Goal: Transaction & Acquisition: Purchase product/service

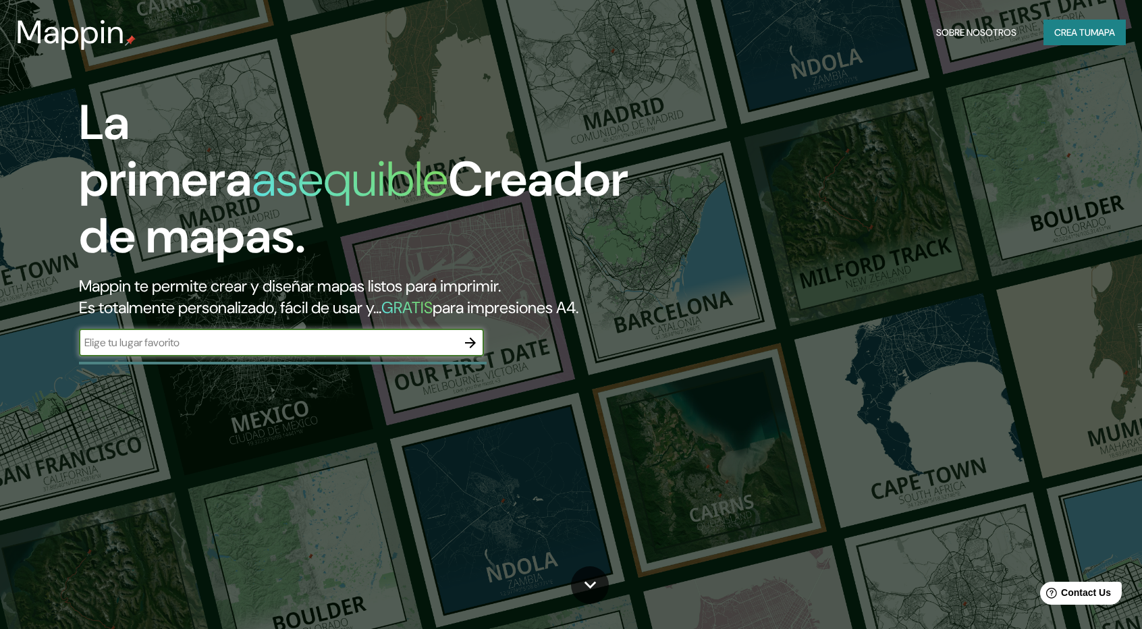
click at [299, 289] on div "La primera asequible Creador de mapas. Mappin te permite crear y diseñar mapas …" at bounding box center [364, 231] width 685 height 275
click at [241, 347] on input "text" at bounding box center [268, 343] width 378 height 16
click at [345, 346] on input "UNIDAD NACIONAL Y [GEOGRAPHIC_DATA]" at bounding box center [268, 343] width 378 height 16
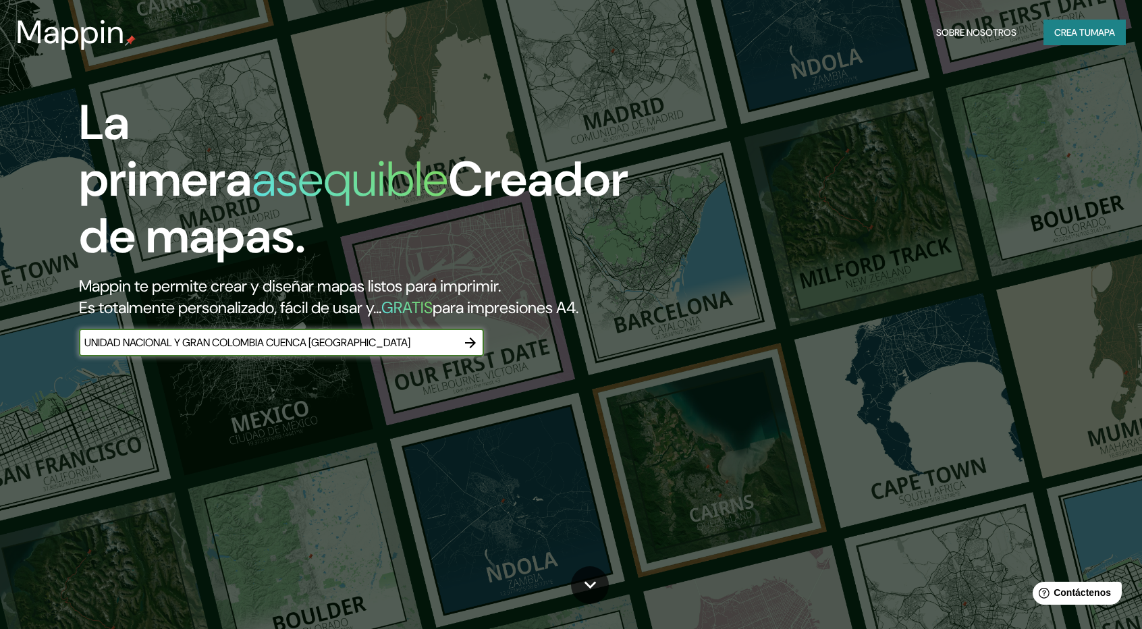
type input "UNIDAD NACIONAL Y GRAN COLOMBIA CUENCA [GEOGRAPHIC_DATA]"
click at [470, 347] on icon "button" at bounding box center [470, 343] width 16 height 16
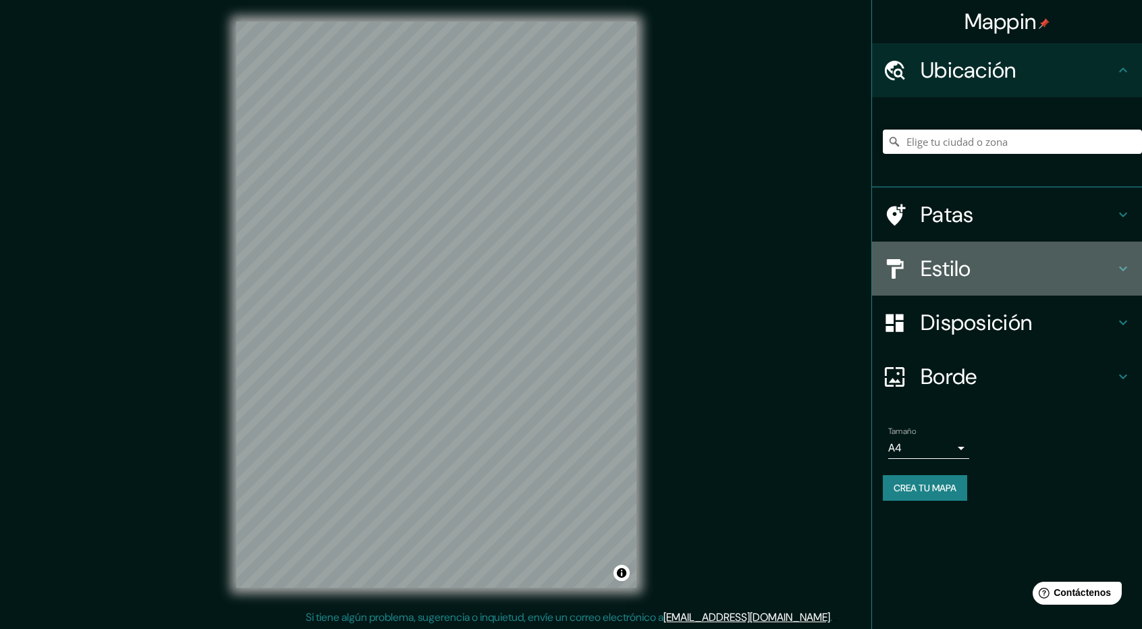
click at [970, 267] on font "Estilo" at bounding box center [945, 268] width 51 height 28
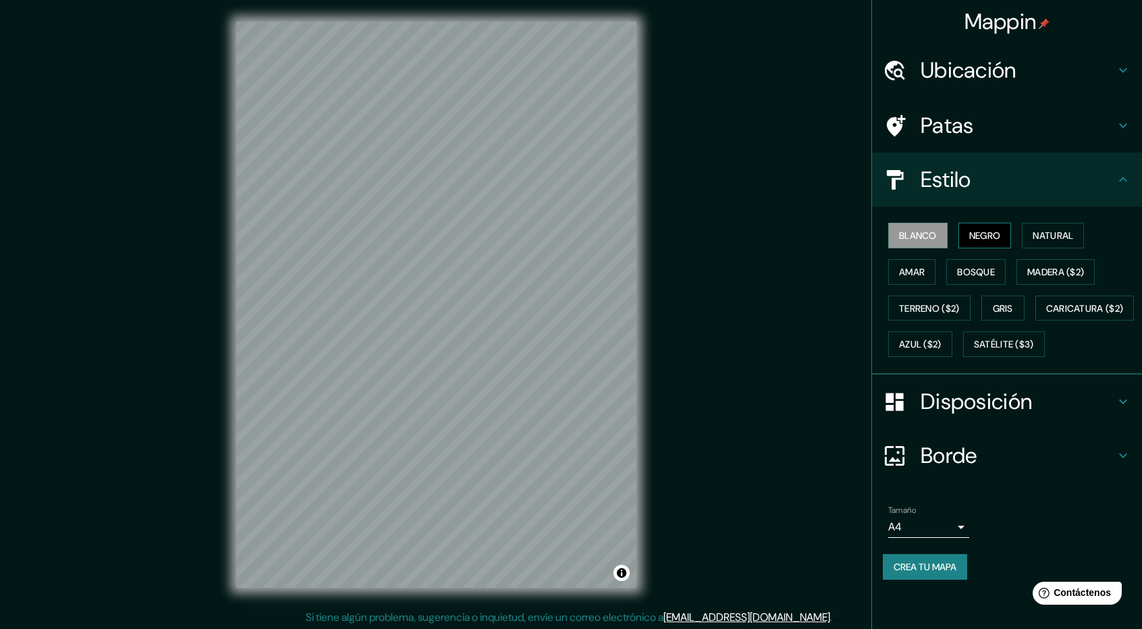
click at [988, 230] on font "Negro" at bounding box center [985, 235] width 32 height 12
click at [1050, 230] on font "Natural" at bounding box center [1052, 235] width 40 height 12
click at [924, 276] on font "Amar" at bounding box center [912, 272] width 26 height 12
click at [976, 276] on font "Bosque" at bounding box center [976, 272] width 38 height 12
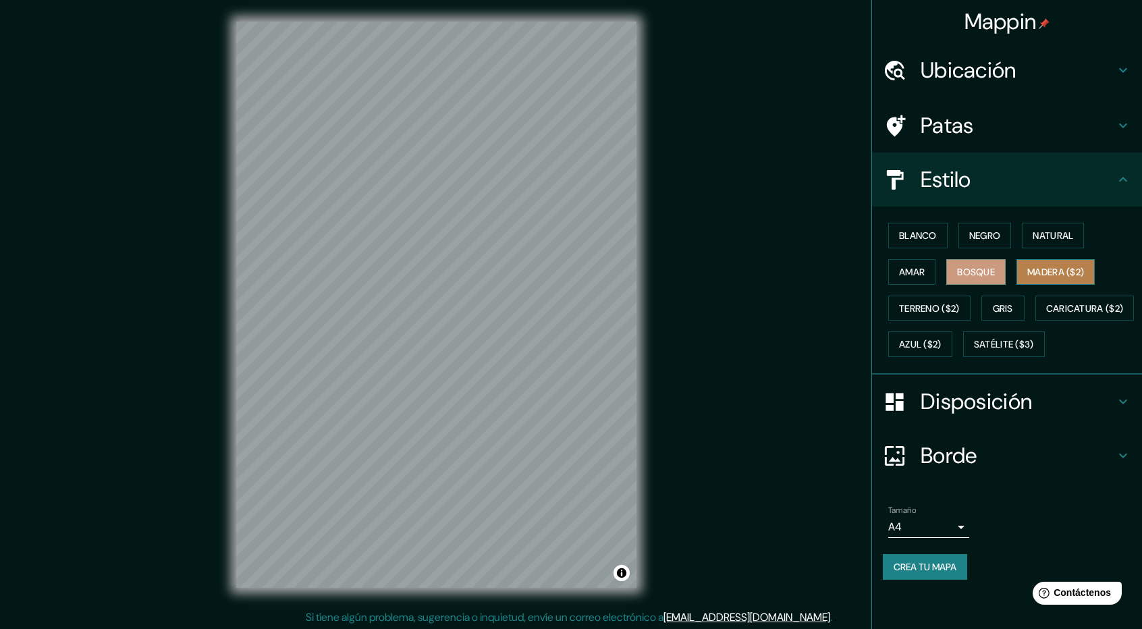
click at [1068, 272] on font "Madera ($2)" at bounding box center [1055, 272] width 57 height 12
click at [994, 275] on font "Bosque" at bounding box center [976, 272] width 38 height 12
click at [901, 275] on font "Amar" at bounding box center [912, 272] width 26 height 12
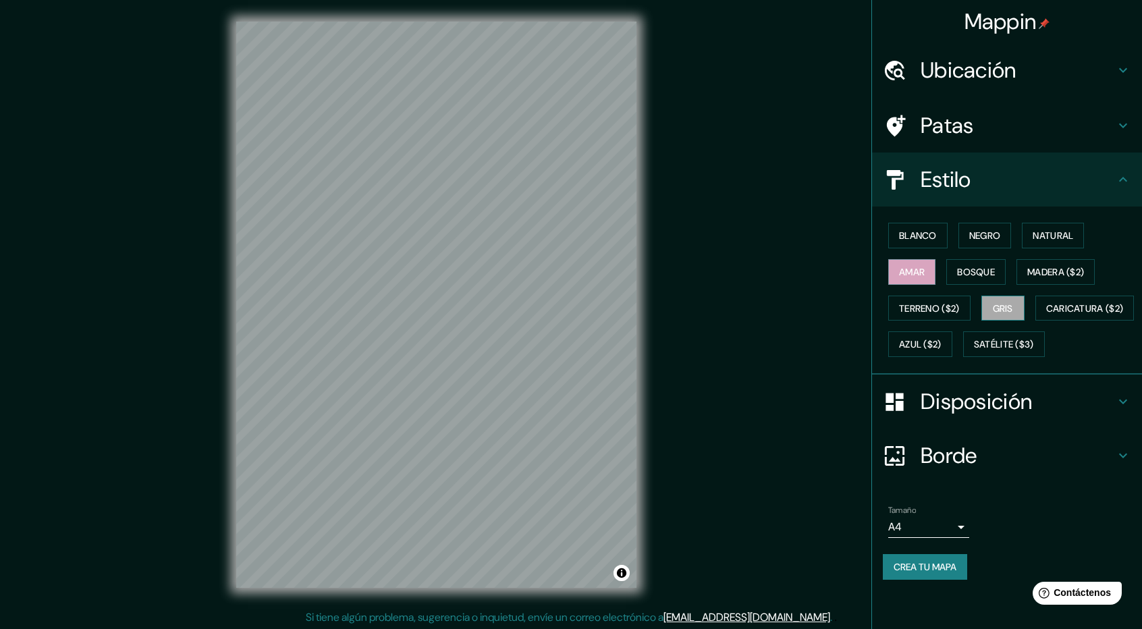
click at [1009, 308] on font "Gris" at bounding box center [1002, 308] width 20 height 12
click at [941, 335] on font "Azul ($2)" at bounding box center [920, 344] width 43 height 18
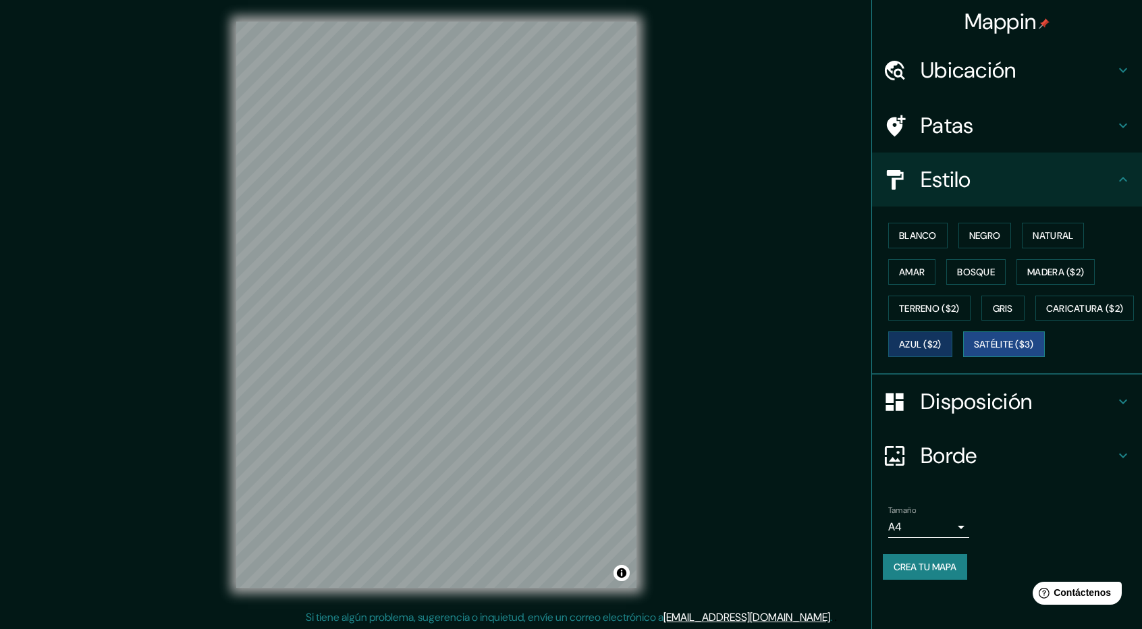
click at [974, 351] on font "Satélite ($3)" at bounding box center [1004, 345] width 60 height 12
click at [941, 339] on font "Azul ($2)" at bounding box center [920, 345] width 43 height 12
click at [974, 353] on font "Satélite ($3)" at bounding box center [1004, 344] width 60 height 18
